Goal: Transaction & Acquisition: Purchase product/service

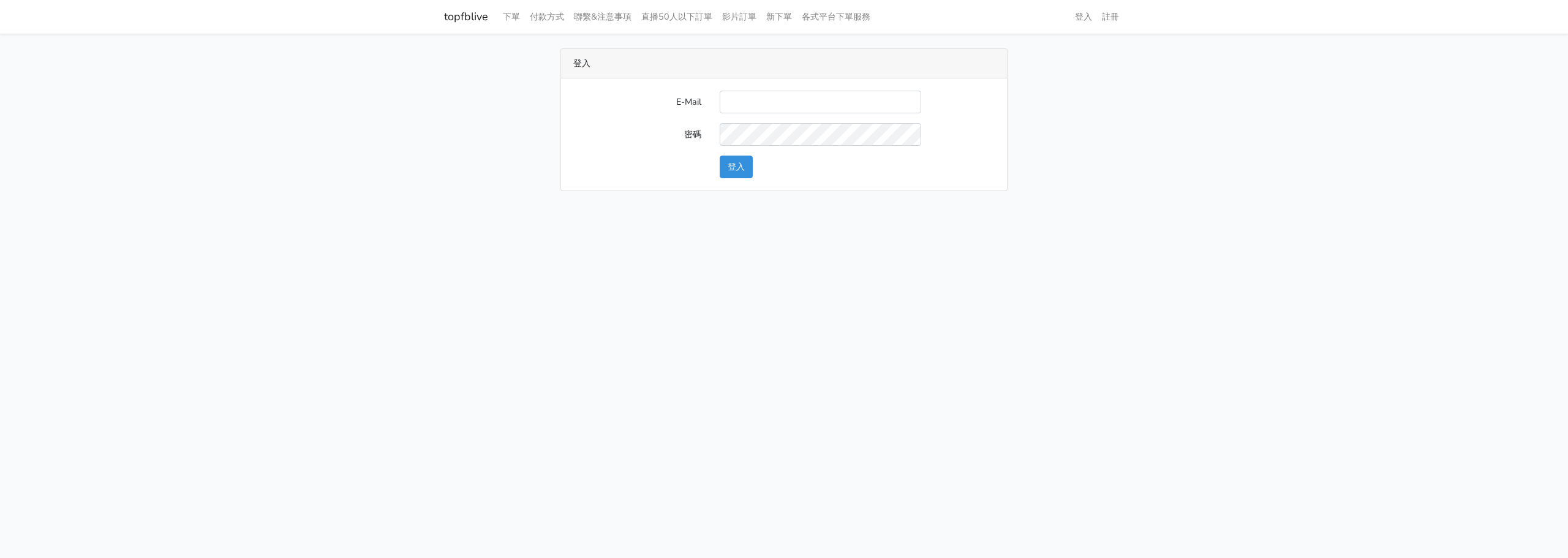
click at [833, 105] on input "E-Mail" at bounding box center [821, 101] width 202 height 22
type input "L123572232@gmail.com"
click at [732, 158] on button "登入" at bounding box center [737, 166] width 33 height 22
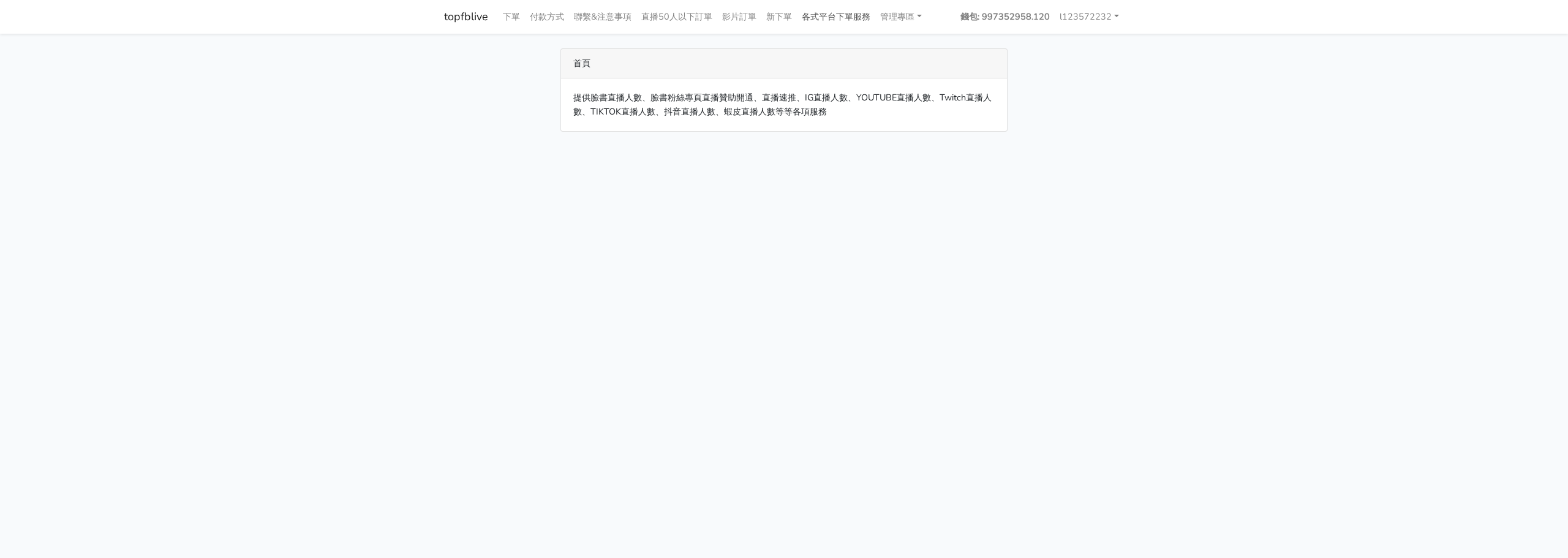
click at [853, 15] on link "各式平台下單服務" at bounding box center [836, 17] width 78 height 24
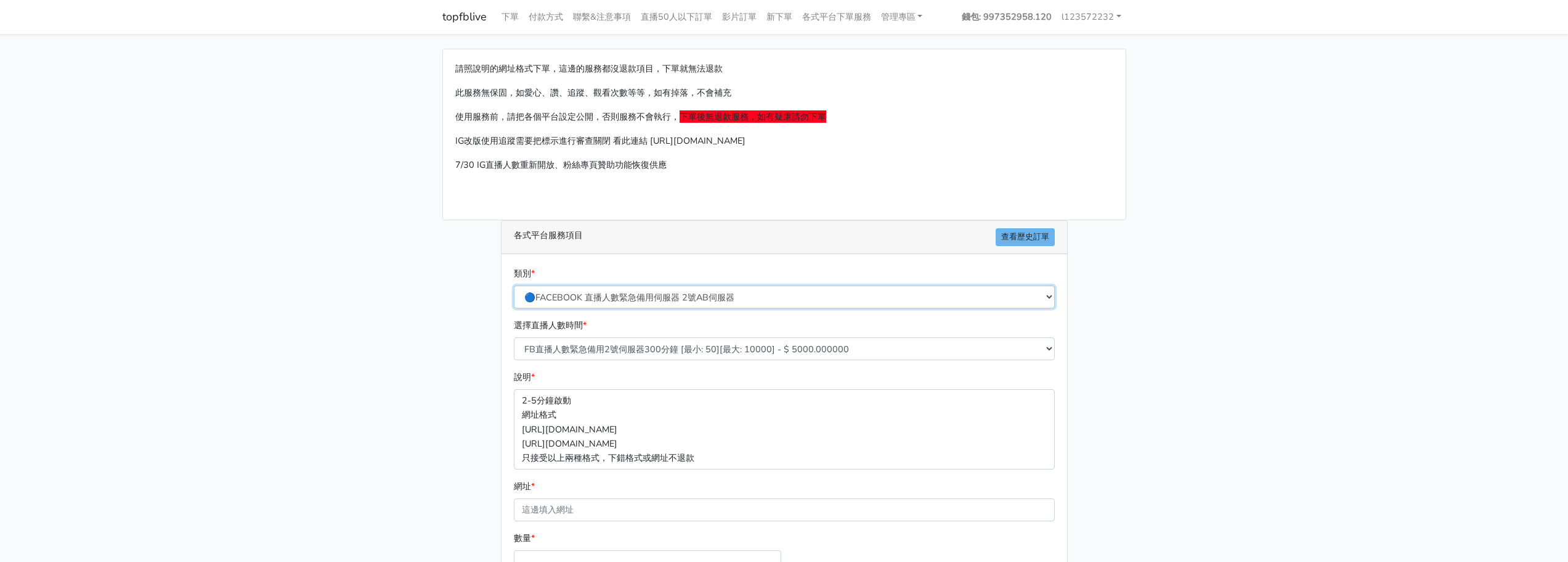
click at [673, 301] on select "🔵FACEBOOK 直播人數緊急備用伺服器 2號AB伺服器 🔵FACEBOOK 網軍專用貼文留言 安全保密 🔵FACEBOOK 直播人數緊急備用伺服器 J1 …" at bounding box center [784, 297] width 541 height 23
click at [1151, 303] on main "請照說明的網址格式下單，這邊的服務都沒退款項目，下單就無法退款 此服務無保固，如愛心、讚、追蹤、觀看次數等等，如有掉落，不會補充 使用服務前，請把各個平台設定…" at bounding box center [784, 366] width 1568 height 664
click at [744, 302] on select "🔵FACEBOOK 直播人數緊急備用伺服器 2號AB伺服器 🔵FACEBOOK 網軍專用貼文留言 安全保密 🔵FACEBOOK 直播人數緊急備用伺服器 J1 …" at bounding box center [784, 297] width 541 height 23
select select "🔵FACEBOOK 直播人數 AB伺服器"
click at [514, 286] on select "🔵FACEBOOK 直播人數緊急備用伺服器 2號AB伺服器 🔵FACEBOOK 網軍專用貼文留言 安全保密 🔵FACEBOOK 直播人數緊急備用伺服器 J1 …" at bounding box center [784, 297] width 541 height 23
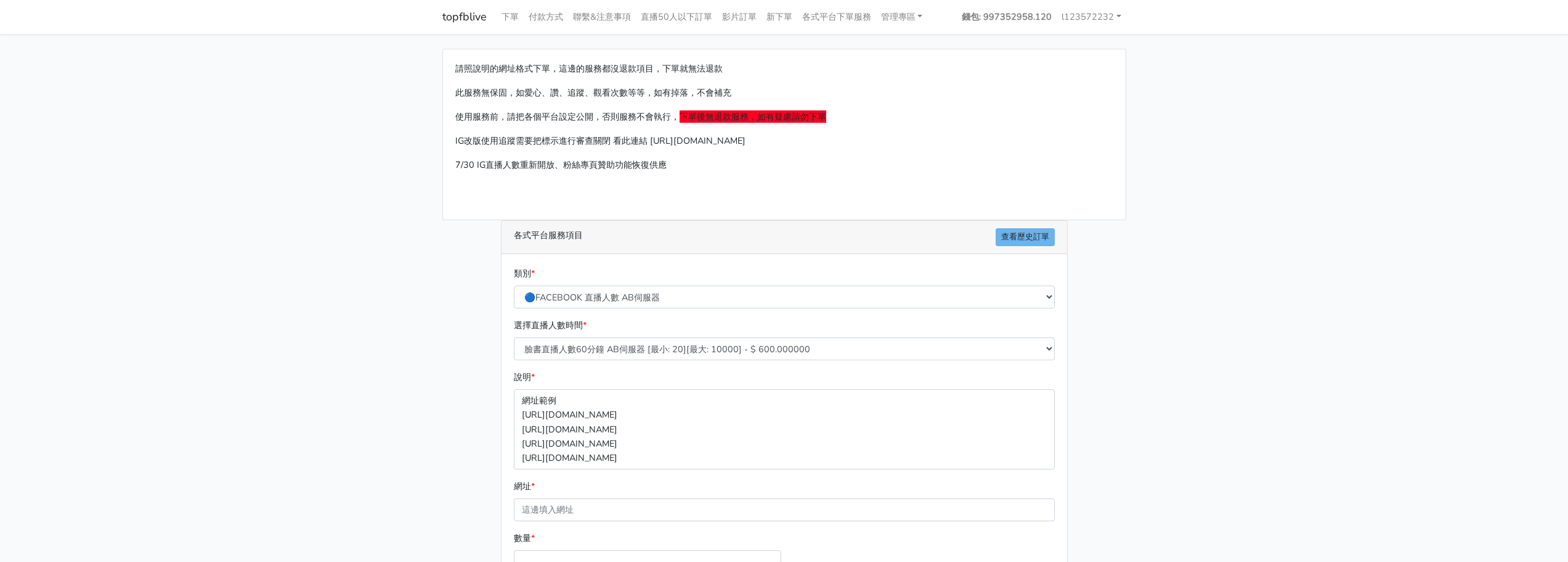
click at [434, 307] on div "請照說明的網址格式下單，這邊的服務都沒退款項目，下單就無法退款 此服務無保固，如愛心、讚、追蹤、觀看次數等等，如有掉落，不會補充 使用服務前，請把各個平台設定…" at bounding box center [784, 366] width 702 height 634
click at [591, 344] on select "臉書直播人數60分鐘 AB伺服器 [最小: 20][最大: 10000] - $ 600.000000 臉書直播人數90分鐘 AB伺服器 [最小: 20][最…" at bounding box center [784, 348] width 541 height 23
select select "608"
click at [514, 337] on select "臉書直播人數60分鐘 AB伺服器 [最小: 20][最大: 10000] - $ 600.000000 臉書直播人數90分鐘 AB伺服器 [最小: 20][最…" at bounding box center [784, 348] width 541 height 23
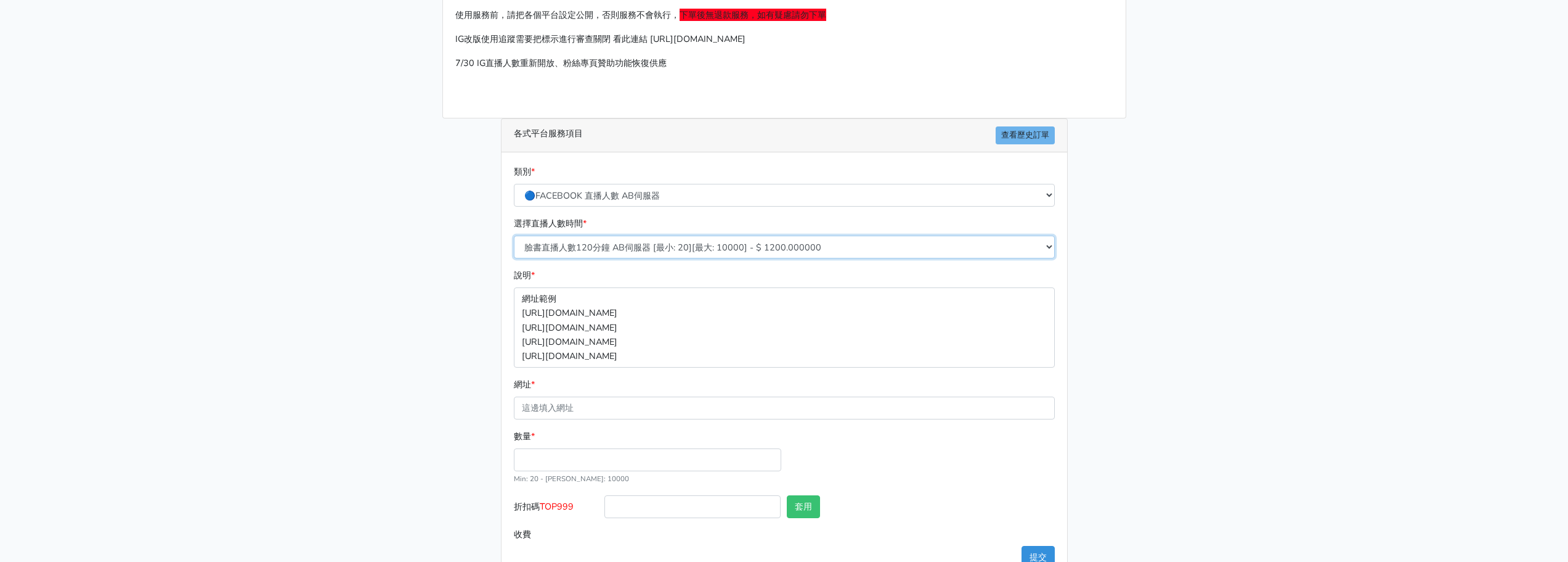
scroll to position [123, 0]
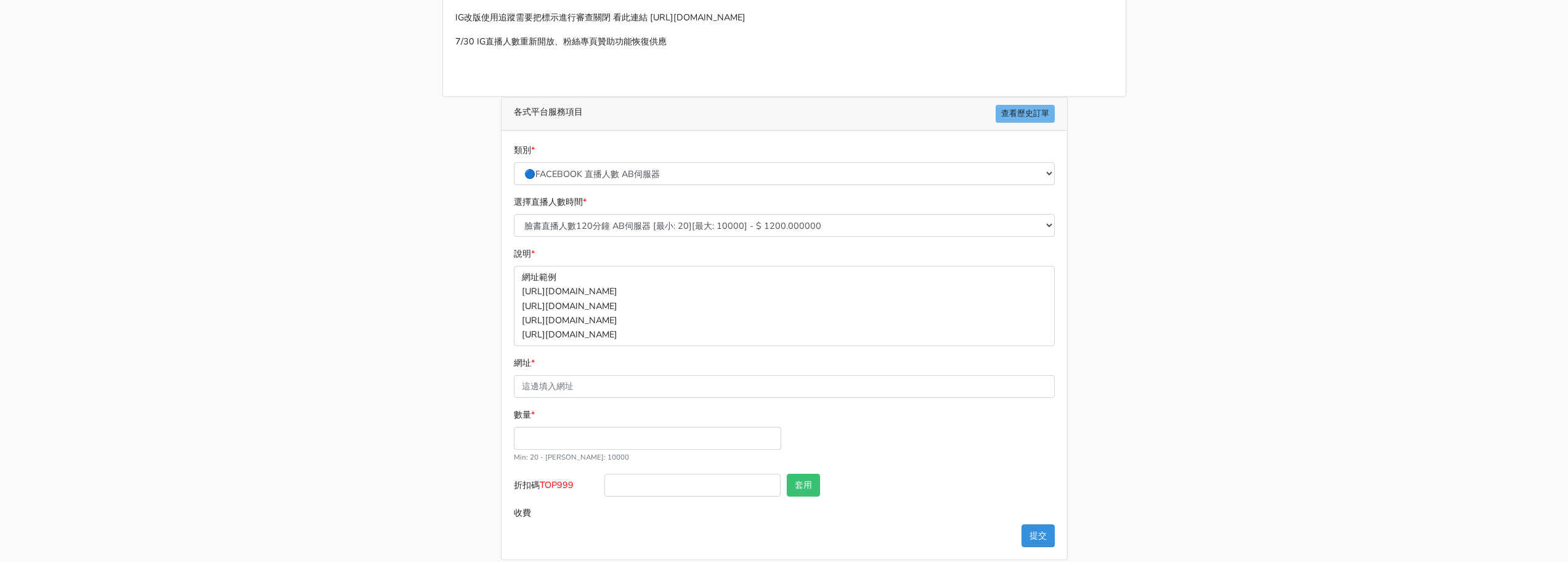
click at [580, 373] on div "網址 *" at bounding box center [784, 377] width 541 height 42
click at [577, 377] on input "網址 *" at bounding box center [784, 386] width 541 height 23
paste input "https://www.facebook.com/CNYFY2/videos/4119120031650711"
type input "https://www.facebook.com/CNYFY2/videos/4119120031650711"
click at [546, 447] on input "數量 *" at bounding box center [647, 438] width 267 height 23
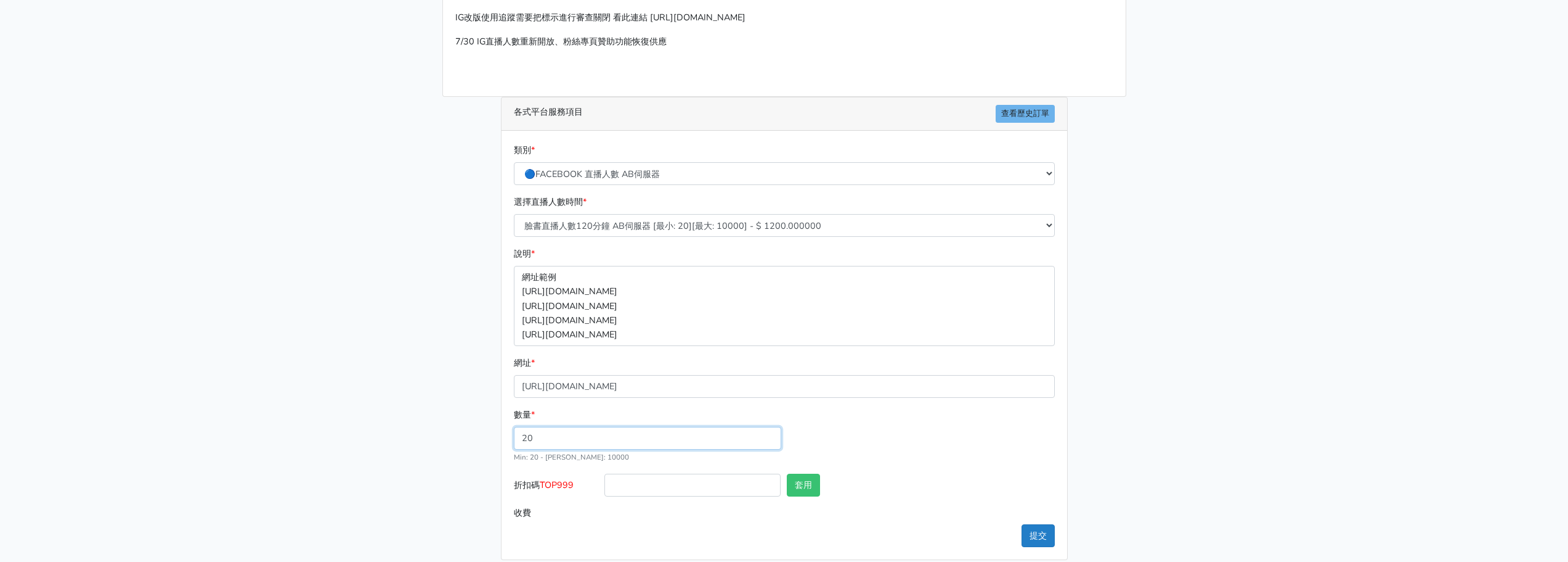
type input "20"
type input "24.000"
click at [1036, 528] on button "提交" at bounding box center [1039, 535] width 34 height 23
